Goal: Check status: Check status

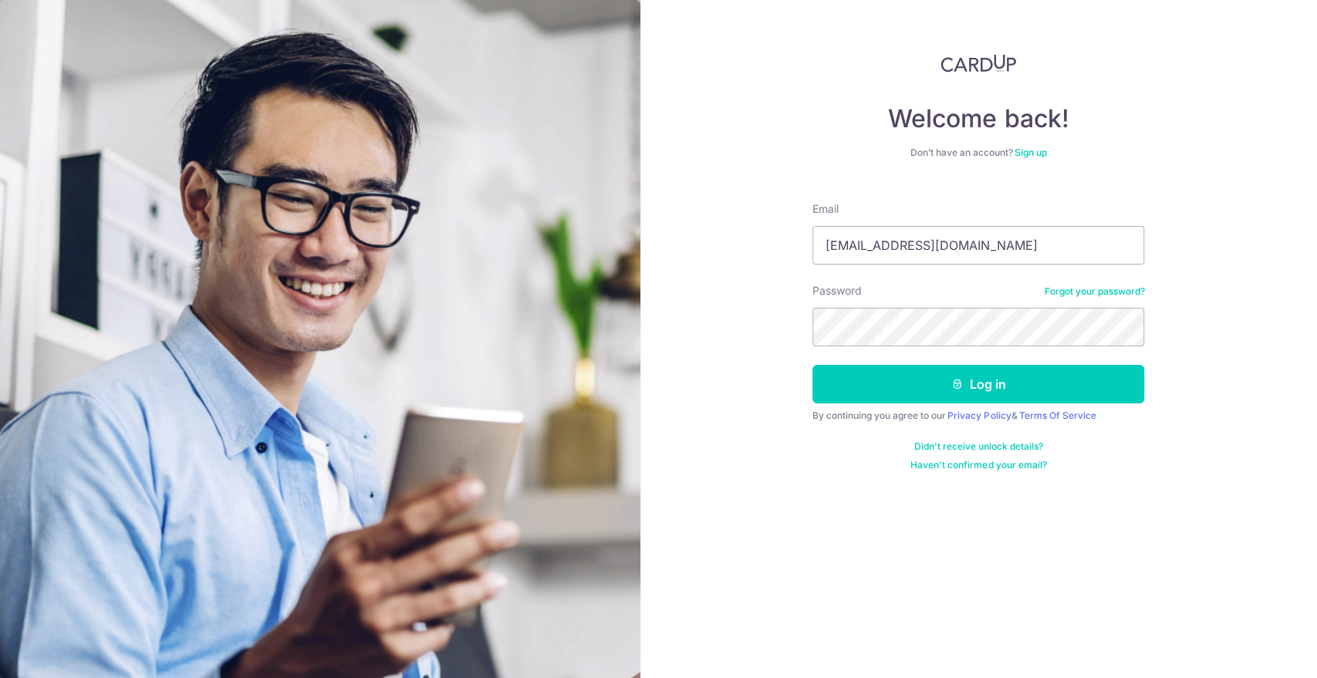
type input "[EMAIL_ADDRESS][DOMAIN_NAME]"
click at [812, 365] on button "Log in" at bounding box center [978, 384] width 332 height 39
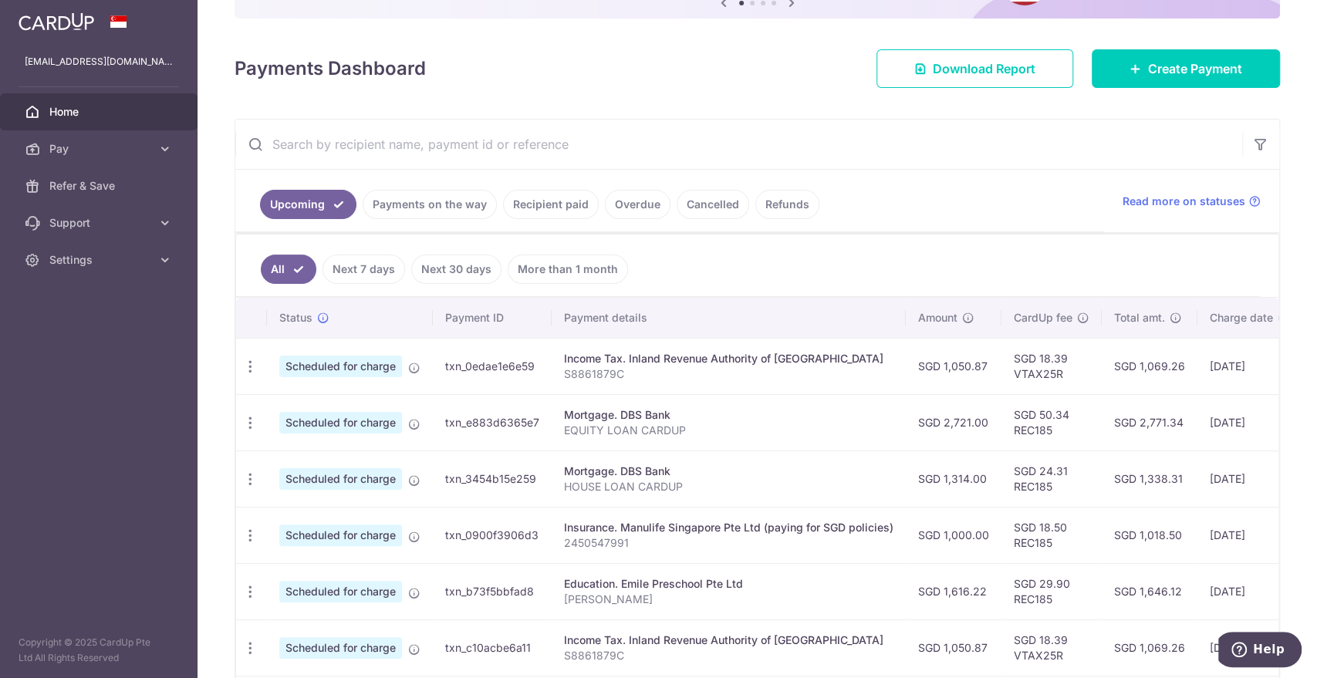
scroll to position [171, 0]
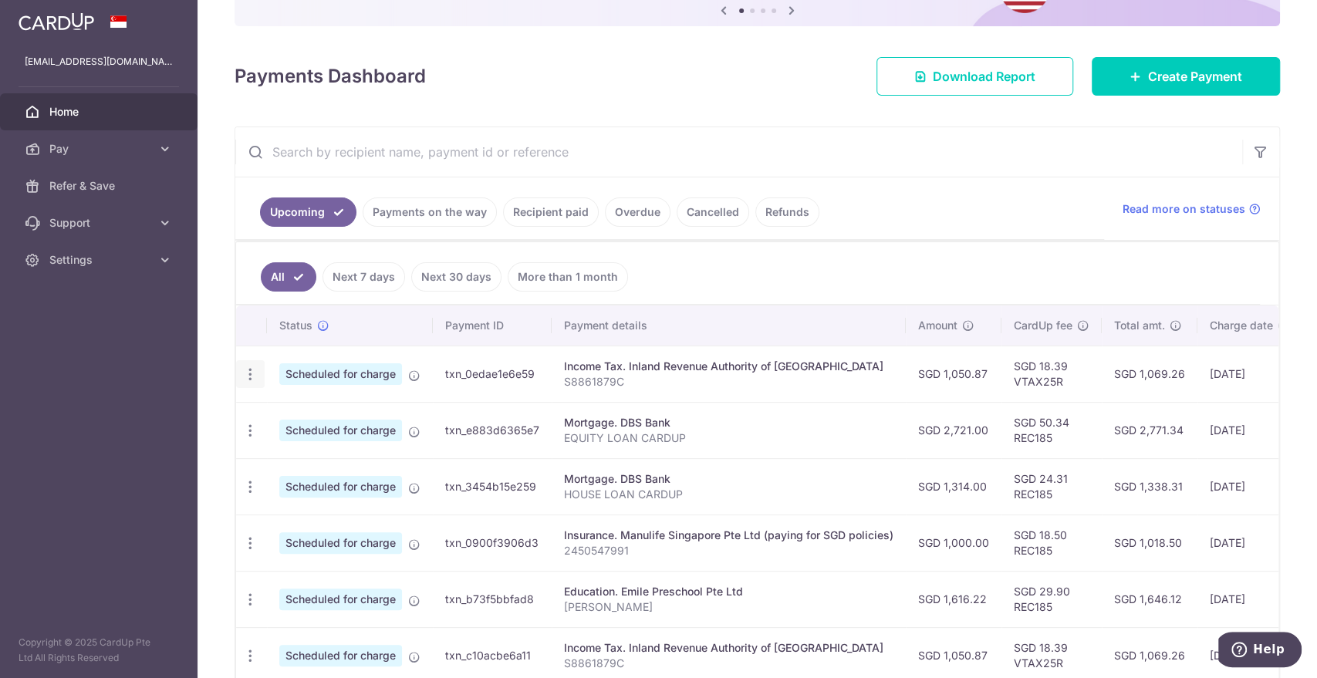
click at [255, 376] on icon "button" at bounding box center [250, 374] width 16 height 16
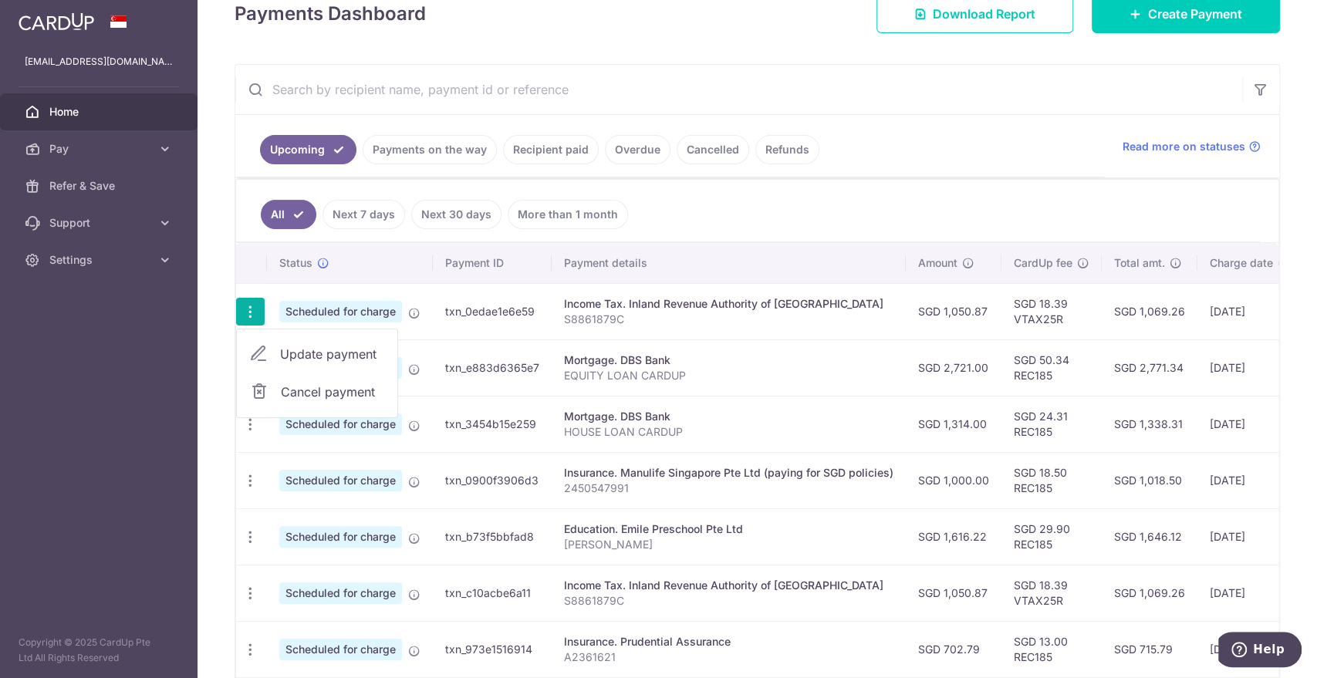
scroll to position [342, 0]
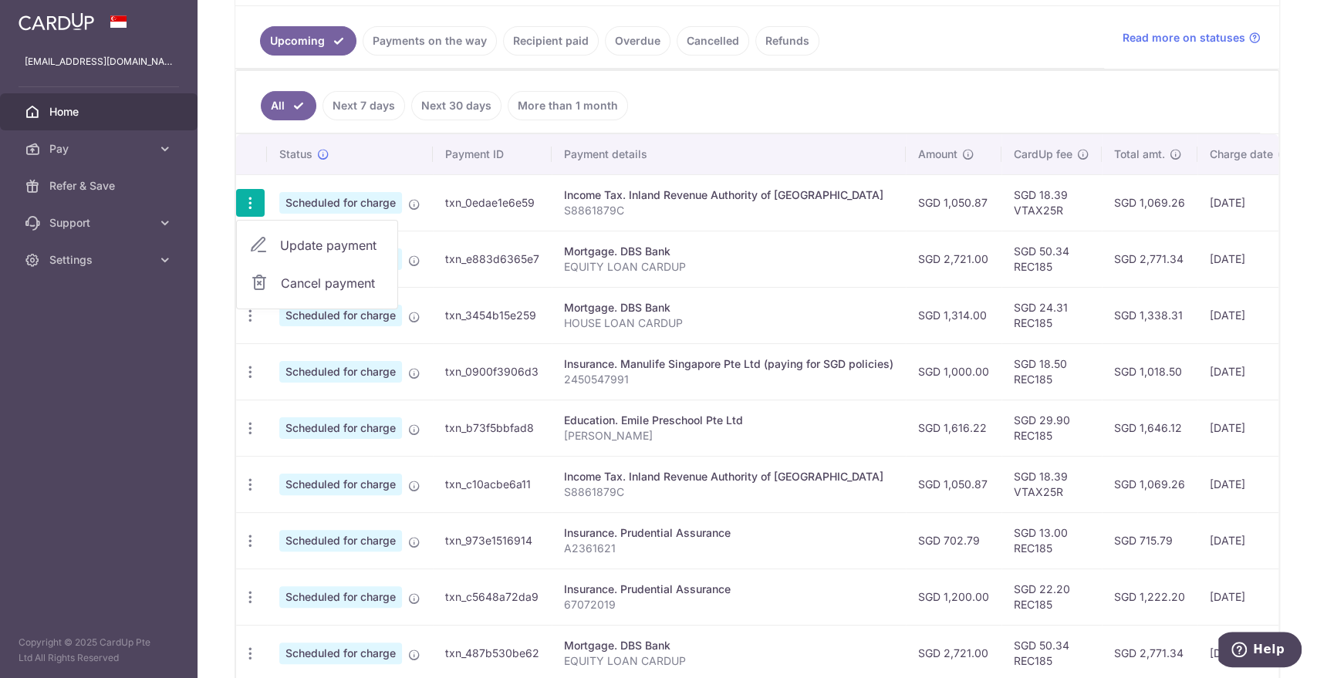
click at [845, 349] on td "Insurance. Manulife Singapore Pte Ltd (paying for SGD policies) 2450547991" at bounding box center [729, 371] width 354 height 56
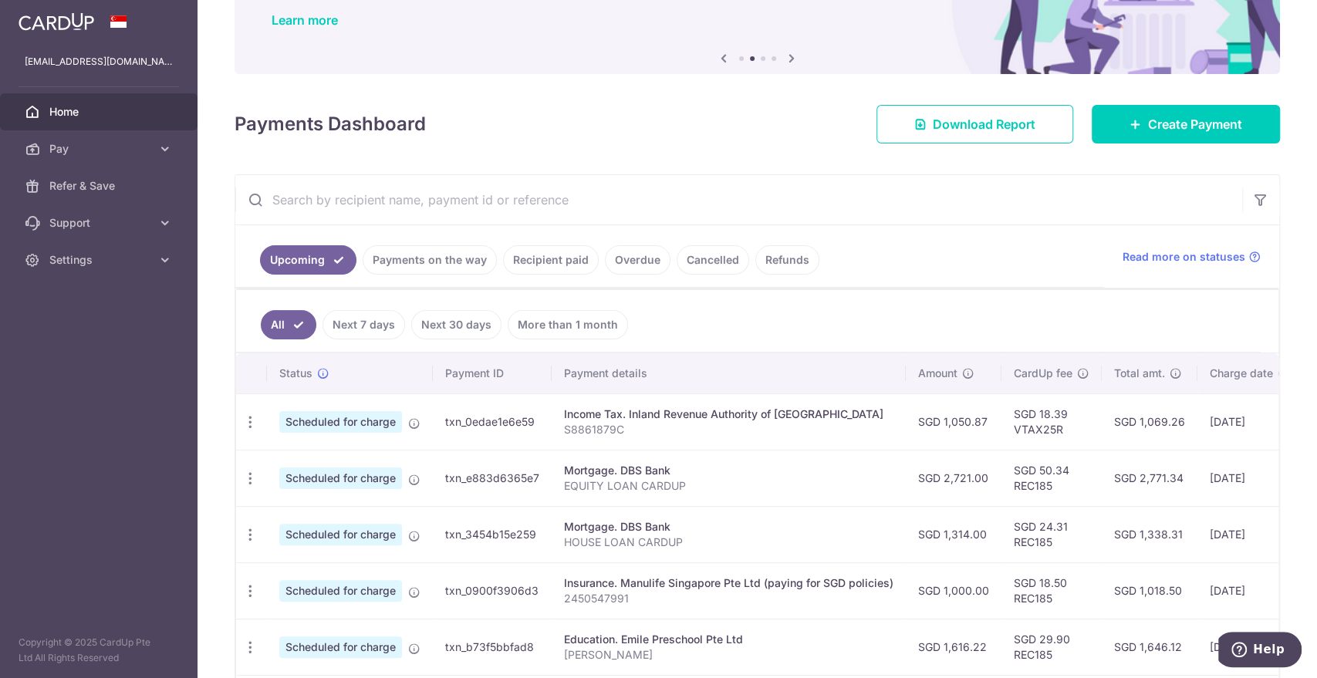
scroll to position [93, 0]
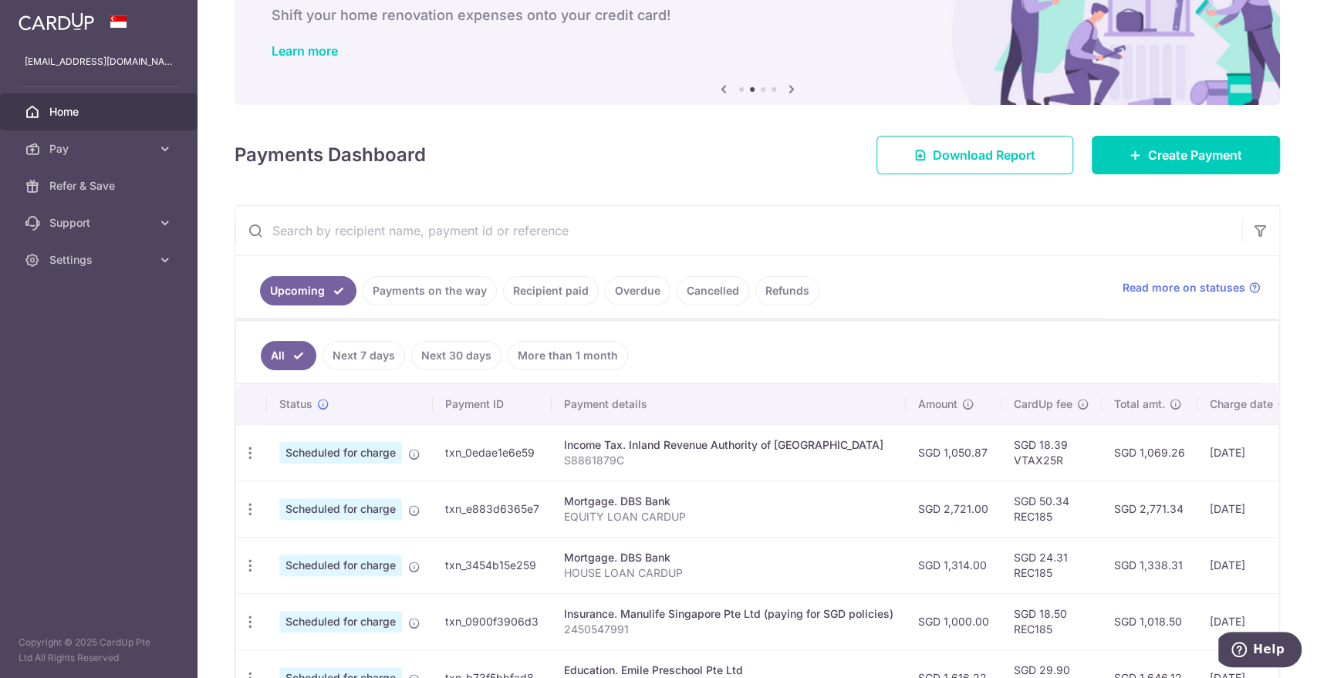
click at [456, 295] on link "Payments on the way" at bounding box center [430, 290] width 134 height 29
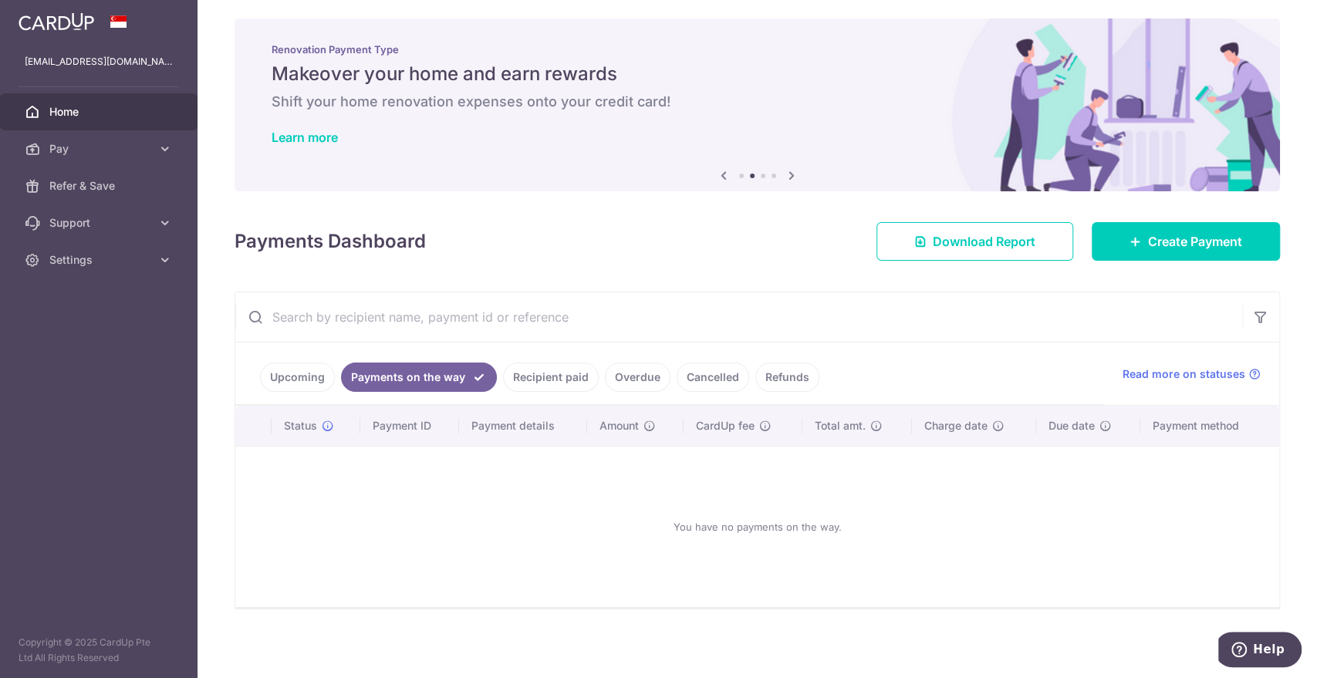
scroll to position [8, 0]
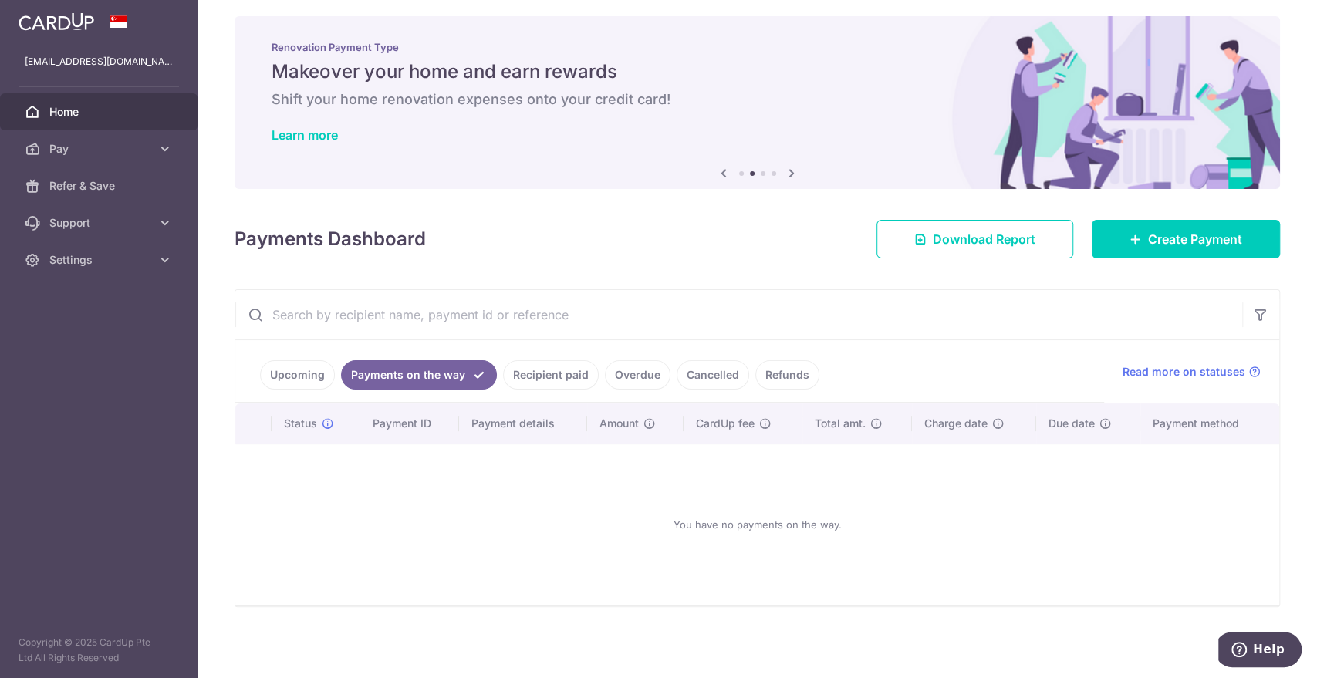
click at [302, 378] on link "Upcoming" at bounding box center [297, 374] width 75 height 29
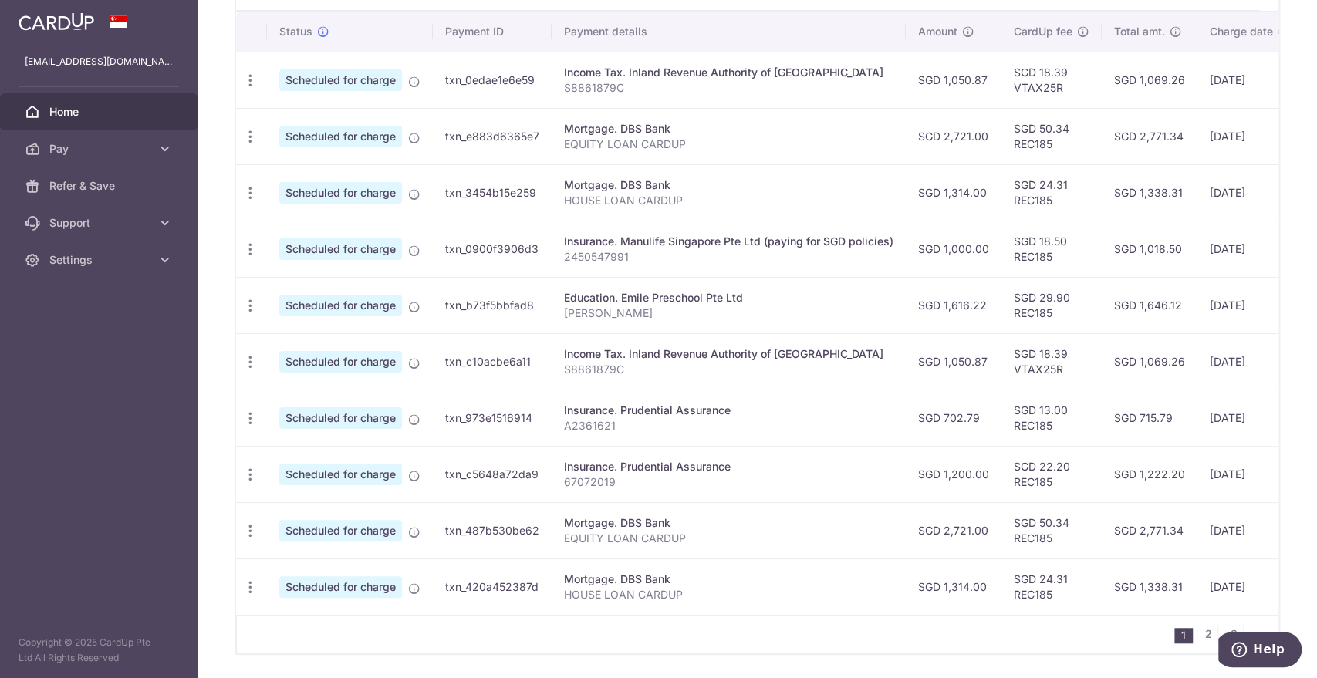
scroll to position [521, 0]
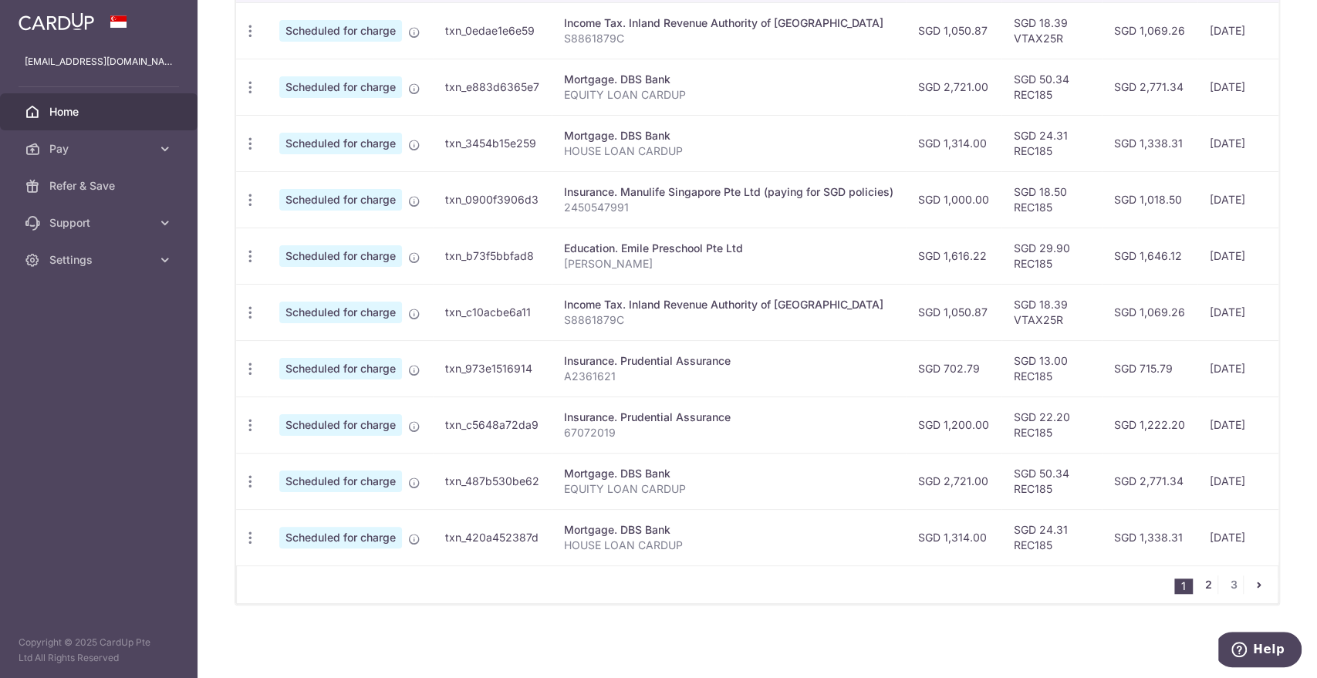
click at [1199, 585] on link "2" at bounding box center [1208, 584] width 19 height 19
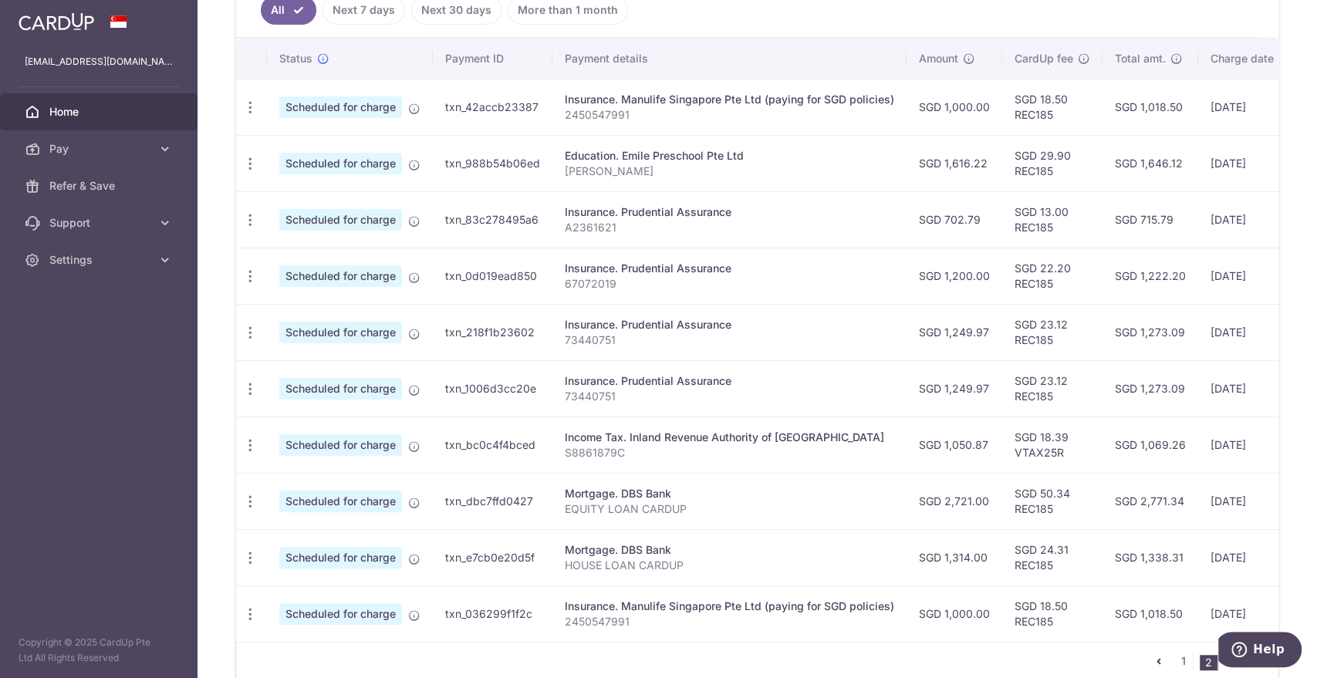
scroll to position [514, 0]
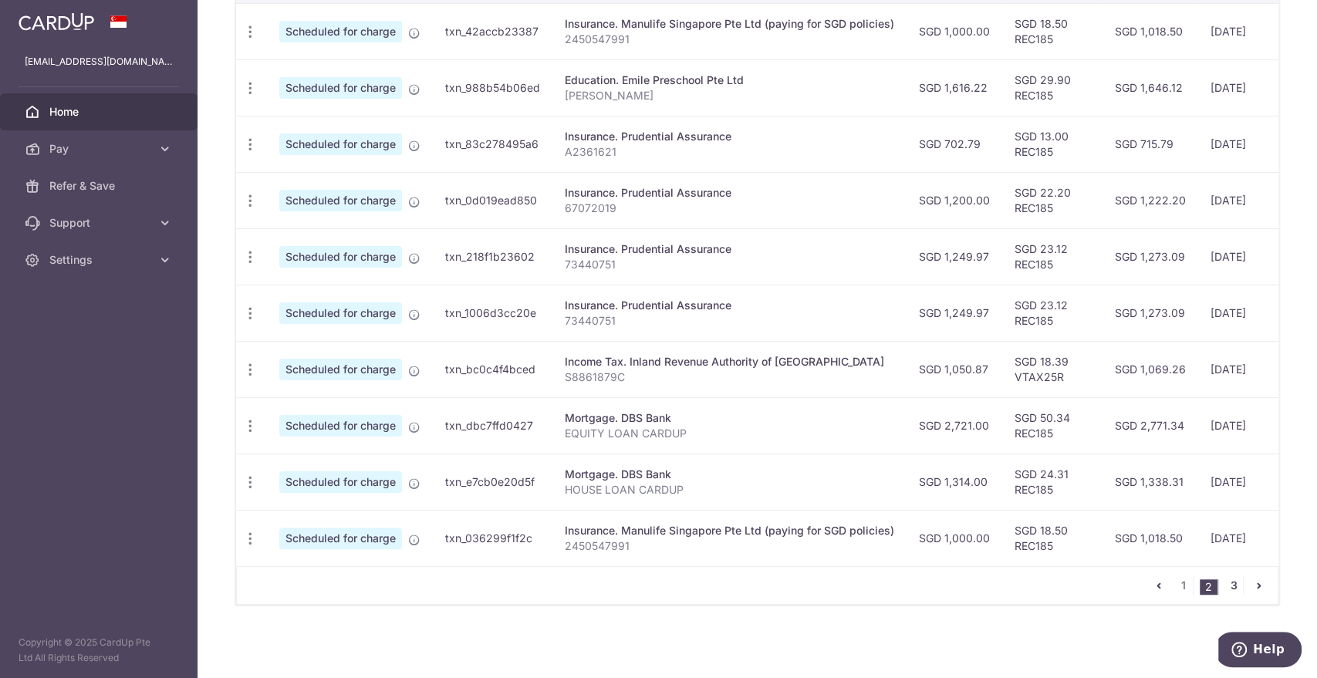
click at [1225, 590] on link "3" at bounding box center [1233, 585] width 19 height 19
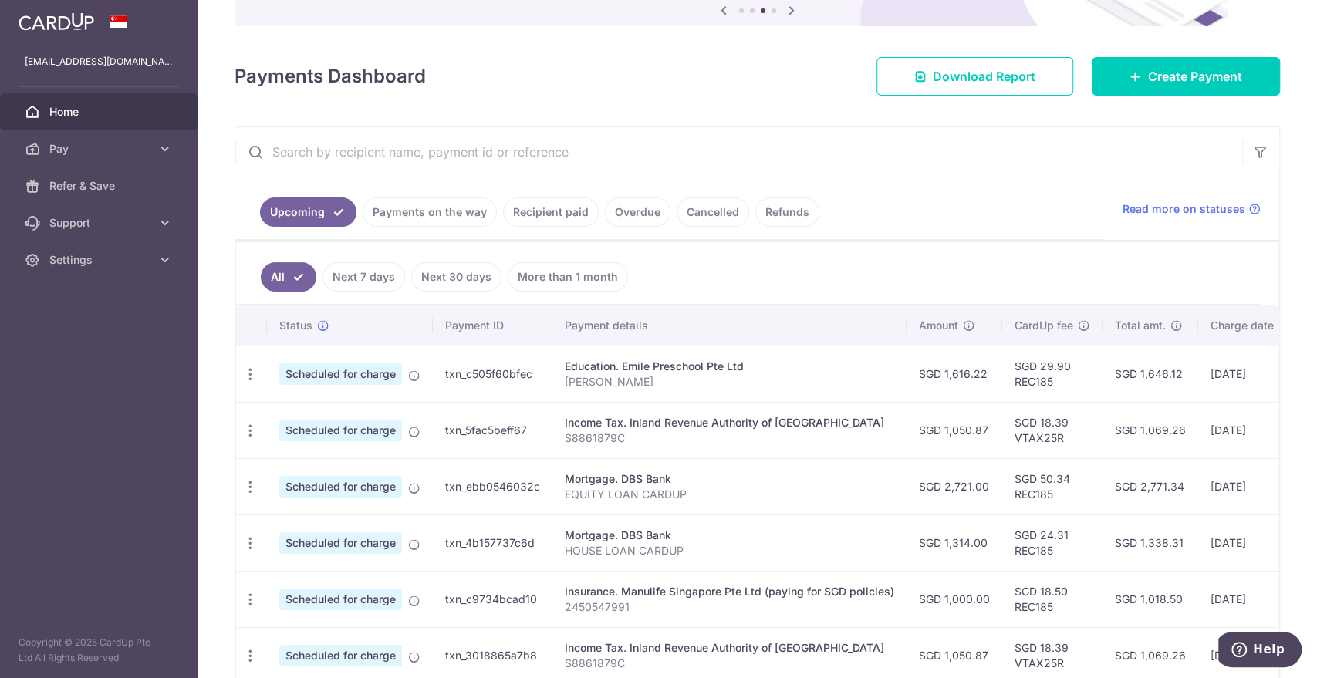
scroll to position [296, 0]
